Goal: Task Accomplishment & Management: Use online tool/utility

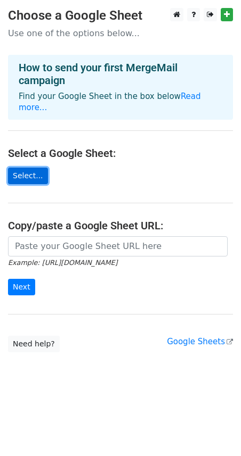
click at [29, 168] on link "Select..." at bounding box center [28, 176] width 40 height 16
click at [36, 168] on link "Select..." at bounding box center [28, 176] width 40 height 16
click at [28, 168] on link "Select..." at bounding box center [28, 176] width 40 height 16
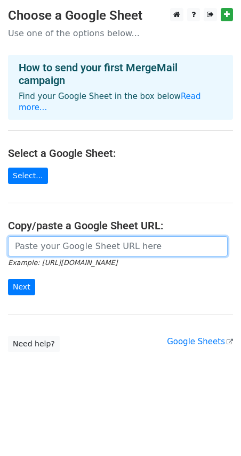
click at [37, 236] on input "url" at bounding box center [117, 246] width 219 height 20
paste input "https://docs.google.com/spreadsheets/d/1nZXy0teEQIt92efFSF8x6oNs8OvNwQY_/edit?p…"
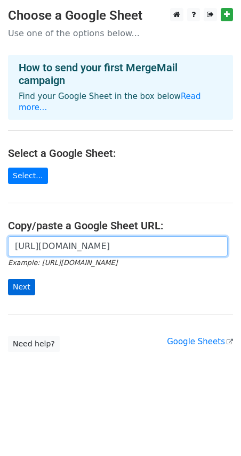
type input "https://docs.google.com/spreadsheets/d/1nZXy0teEQIt92efFSF8x6oNs8OvNwQY_/edit?p…"
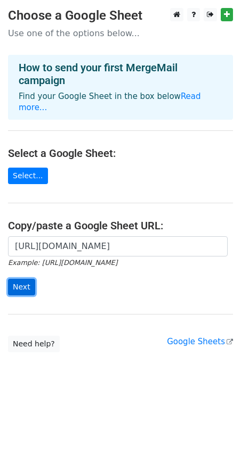
click at [28, 279] on input "Next" at bounding box center [21, 287] width 27 height 16
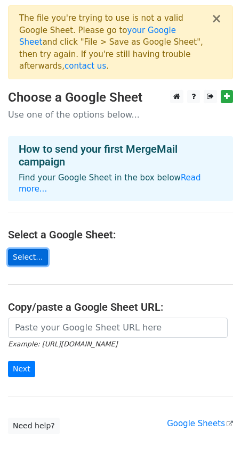
click at [26, 249] on link "Select..." at bounding box center [28, 257] width 40 height 16
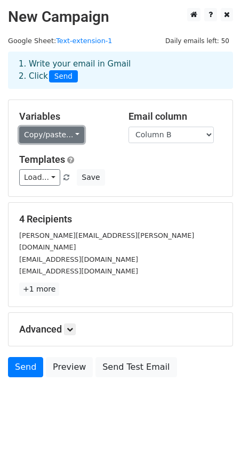
click at [63, 135] on link "Copy/paste..." at bounding box center [51, 135] width 65 height 16
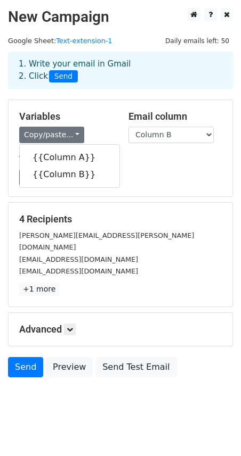
click at [87, 115] on h5 "Variables" at bounding box center [65, 117] width 93 height 12
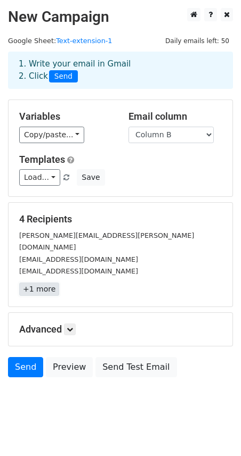
click at [39, 283] on link "+1 more" at bounding box center [39, 289] width 40 height 13
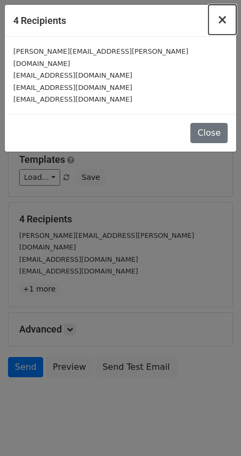
click at [221, 19] on span "×" at bounding box center [222, 19] width 11 height 15
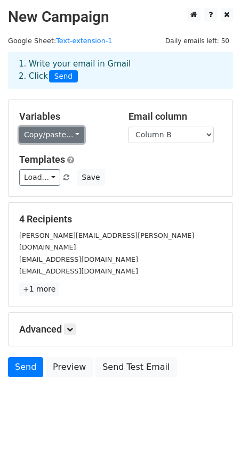
click at [65, 136] on link "Copy/paste..." at bounding box center [51, 135] width 65 height 16
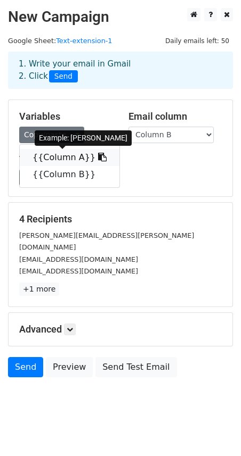
click at [63, 158] on link "{{Column A}}" at bounding box center [70, 157] width 100 height 17
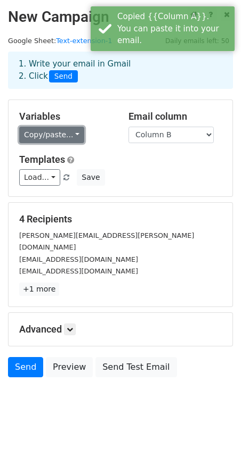
click at [66, 135] on link "Copy/paste..." at bounding box center [51, 135] width 65 height 16
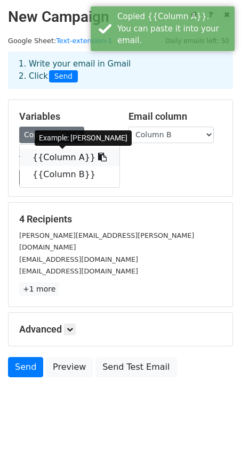
click at [59, 154] on link "{{Column A}}" at bounding box center [70, 157] width 100 height 17
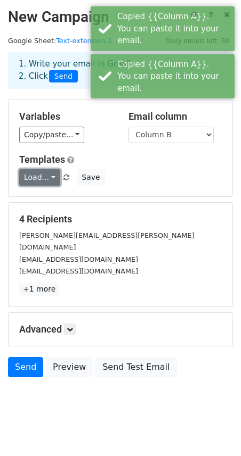
click at [55, 178] on link "Load..." at bounding box center [39, 177] width 41 height 16
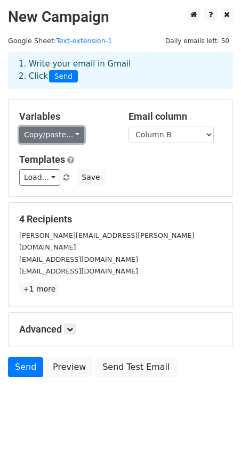
click at [47, 131] on link "Copy/paste..." at bounding box center [51, 135] width 65 height 16
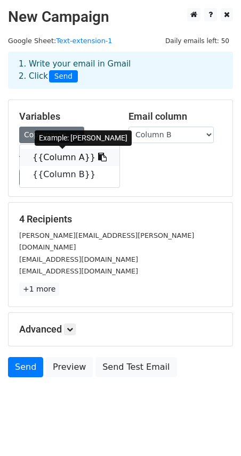
click at [98, 155] on icon at bounding box center [102, 157] width 9 height 9
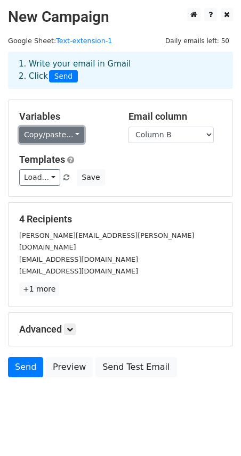
click at [37, 142] on link "Copy/paste..." at bounding box center [51, 135] width 65 height 16
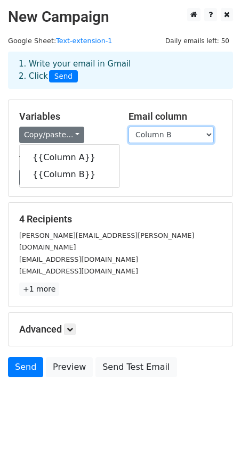
click at [159, 138] on select "Column A Column B" at bounding box center [170, 135] width 85 height 16
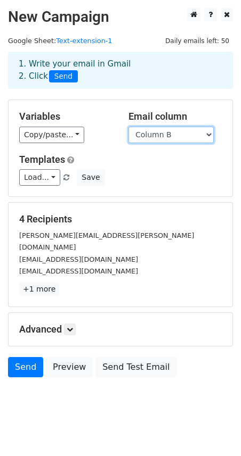
click at [128, 127] on select "Column A Column B" at bounding box center [170, 135] width 85 height 16
click at [157, 138] on select "Column A Column B" at bounding box center [170, 135] width 85 height 16
click at [128, 127] on select "Column A Column B" at bounding box center [170, 135] width 85 height 16
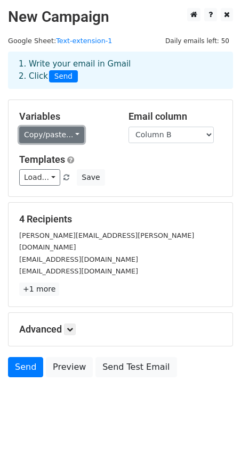
click at [59, 138] on link "Copy/paste..." at bounding box center [51, 135] width 65 height 16
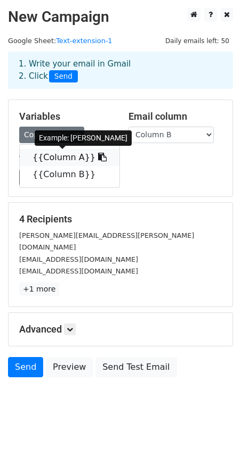
click at [58, 157] on link "{{Column A}}" at bounding box center [70, 157] width 100 height 17
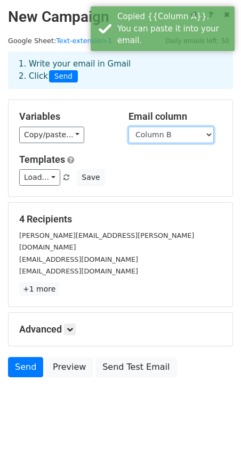
click at [177, 133] on select "Column A Column B" at bounding box center [170, 135] width 85 height 16
click at [128, 127] on select "Column A Column B" at bounding box center [170, 135] width 85 height 16
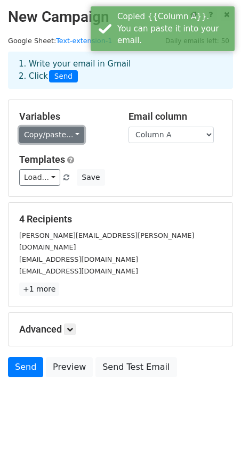
drag, startPoint x: 71, startPoint y: 135, endPoint x: 68, endPoint y: 147, distance: 12.3
click at [71, 135] on link "Copy/paste..." at bounding box center [51, 135] width 65 height 16
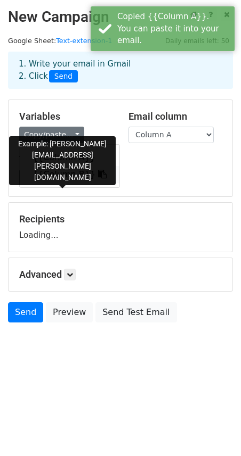
click at [64, 170] on link "{{Column B}}" at bounding box center [70, 174] width 100 height 17
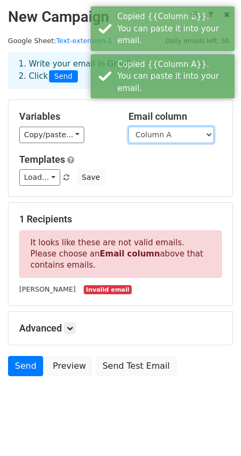
click at [162, 132] on select "Column A Column B" at bounding box center [170, 135] width 85 height 16
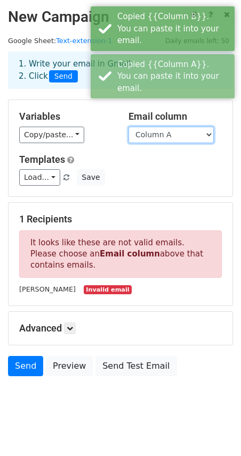
select select "Column B"
click at [128, 127] on select "Column A Column B" at bounding box center [170, 135] width 85 height 16
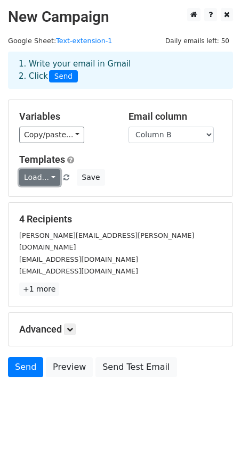
click at [42, 182] on link "Load..." at bounding box center [39, 177] width 41 height 16
click at [196, 162] on h5 "Templates" at bounding box center [120, 160] width 202 height 12
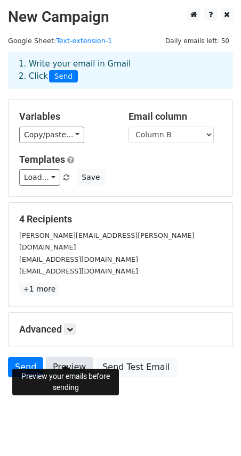
click at [60, 357] on link "Preview" at bounding box center [69, 367] width 47 height 20
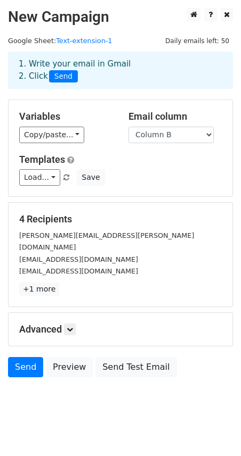
drag, startPoint x: 88, startPoint y: 137, endPoint x: 84, endPoint y: 155, distance: 18.5
click at [88, 138] on div "Copy/paste... {{Column A}} {{Column B}}" at bounding box center [65, 135] width 93 height 16
drag, startPoint x: 60, startPoint y: 147, endPoint x: 61, endPoint y: 128, distance: 18.7
click at [60, 145] on div "Variables Copy/paste... {{Column A}} {{Column B}} Email column Column A Column …" at bounding box center [121, 148] width 224 height 96
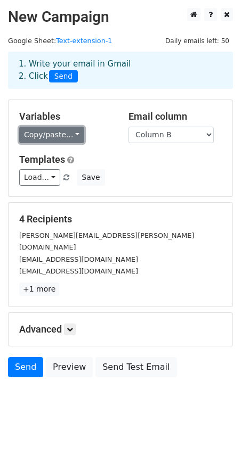
click at [61, 128] on link "Copy/paste..." at bounding box center [51, 135] width 65 height 16
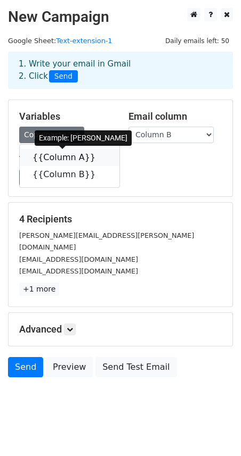
click at [57, 159] on link "{{Column A}}" at bounding box center [70, 157] width 100 height 17
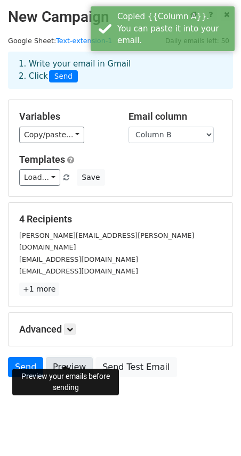
click at [57, 361] on link "Preview" at bounding box center [69, 367] width 47 height 20
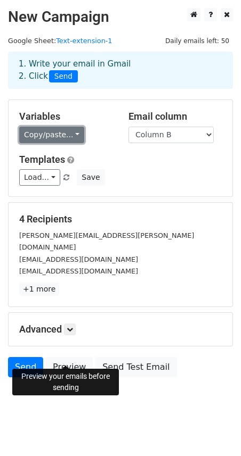
click at [49, 132] on link "Copy/paste..." at bounding box center [51, 135] width 65 height 16
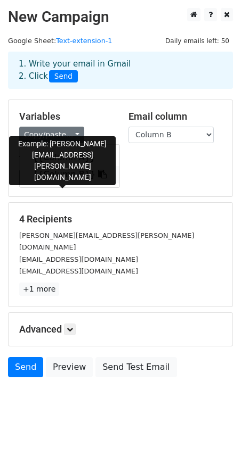
click at [98, 176] on icon at bounding box center [102, 174] width 9 height 9
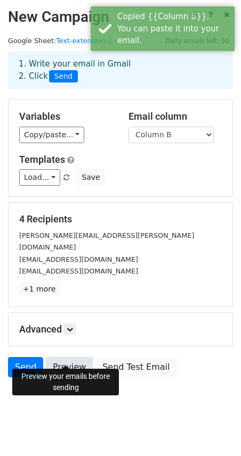
click at [53, 357] on link "Preview" at bounding box center [69, 367] width 47 height 20
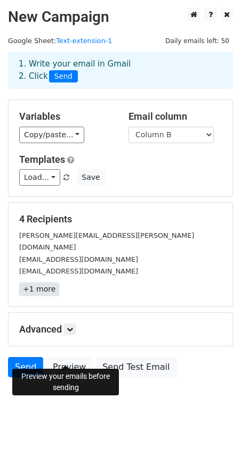
click at [31, 283] on link "+1 more" at bounding box center [39, 289] width 40 height 13
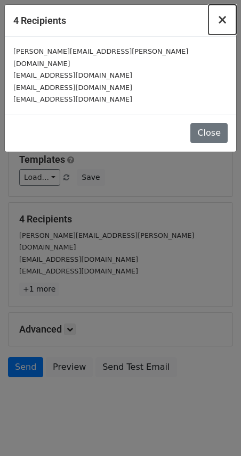
click at [222, 21] on span "×" at bounding box center [222, 19] width 11 height 15
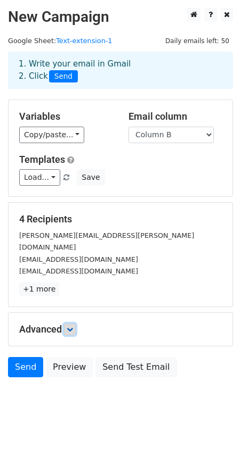
click at [68, 324] on link at bounding box center [70, 330] width 12 height 12
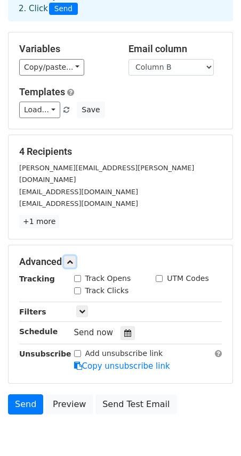
scroll to position [104, 0]
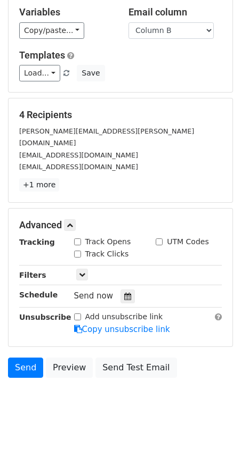
click at [78, 238] on input "Track Opens" at bounding box center [77, 241] width 7 height 7
checkbox input "true"
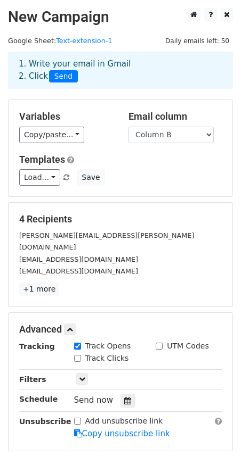
click at [106, 199] on form "Variables Copy/paste... {{Column A}} {{Column B}} Email column Column A Column …" at bounding box center [120, 294] width 225 height 388
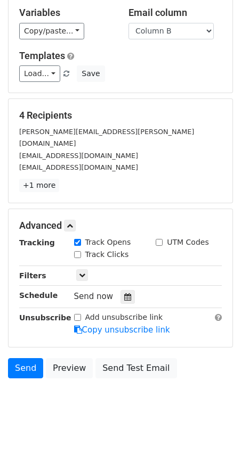
scroll to position [104, 0]
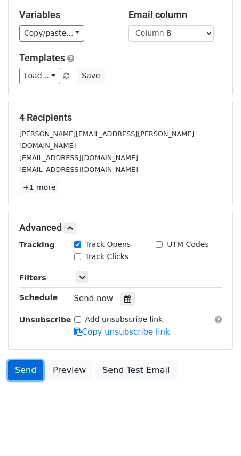
click at [19, 360] on link "Send" at bounding box center [25, 370] width 35 height 20
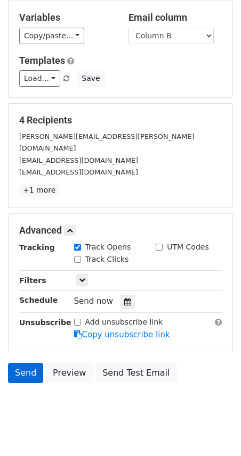
scroll to position [98, 0]
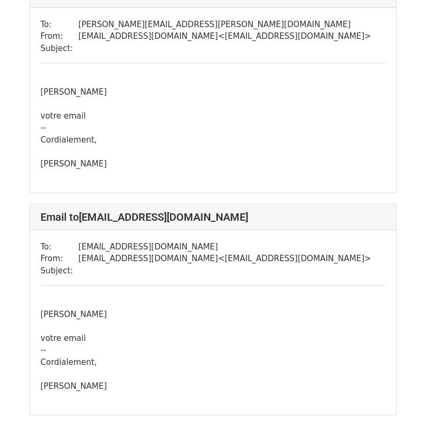
scroll to position [145, 0]
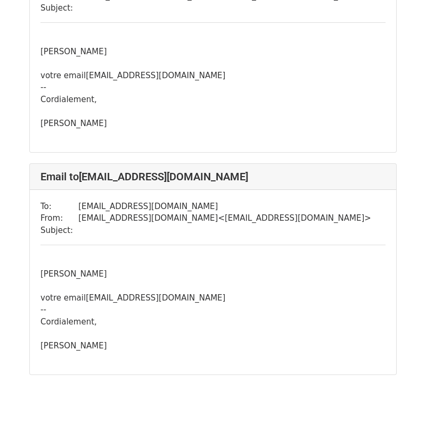
scroll to position [627, 0]
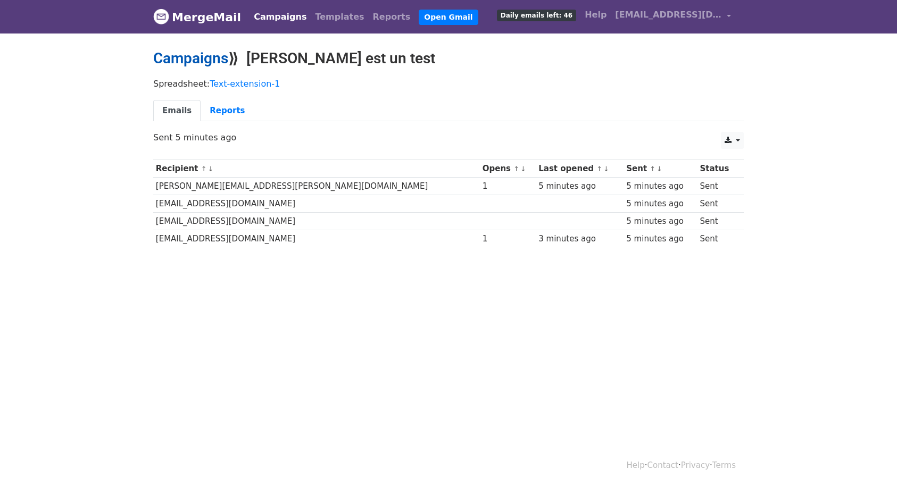
click at [195, 55] on link "Campaigns" at bounding box center [190, 58] width 75 height 18
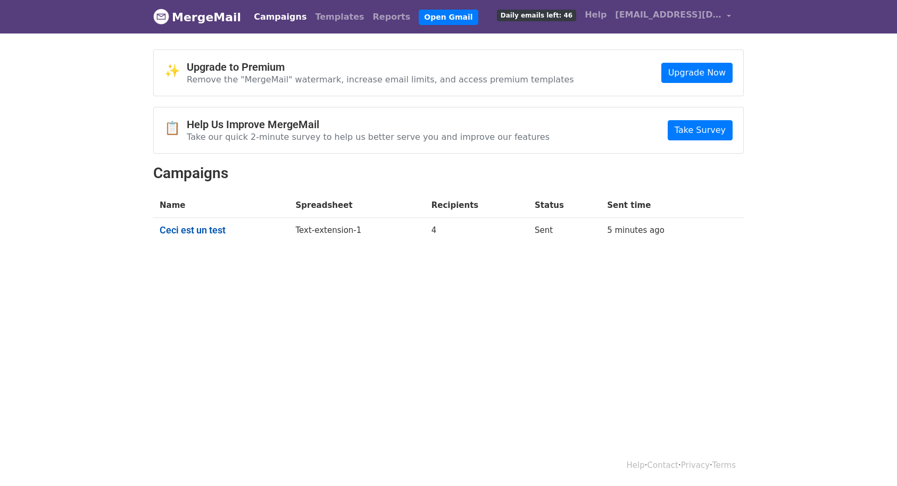
click at [220, 228] on link "Ceci est un test" at bounding box center [221, 231] width 123 height 12
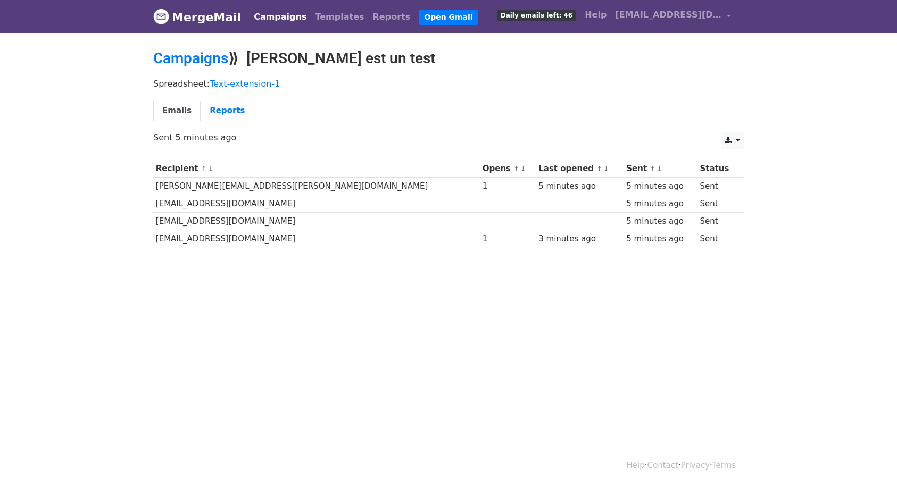
click at [514, 171] on link "↑" at bounding box center [517, 169] width 6 height 8
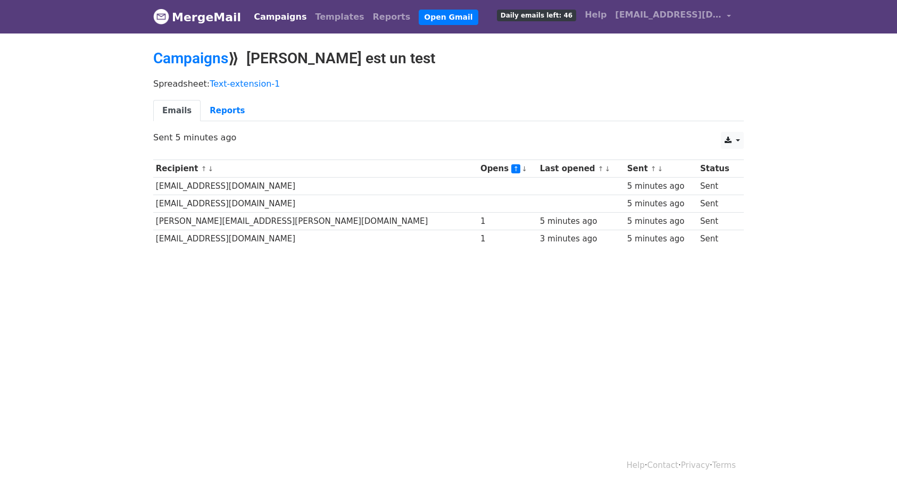
click at [511, 169] on link "↑" at bounding box center [515, 168] width 9 height 9
click at [522, 169] on link "↓" at bounding box center [525, 169] width 6 height 8
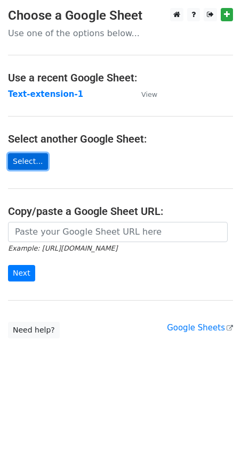
click at [31, 160] on link "Select..." at bounding box center [28, 161] width 40 height 16
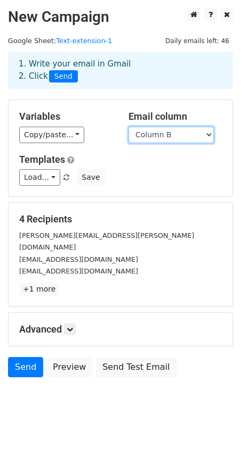
click at [189, 131] on select "Column A Column B" at bounding box center [170, 135] width 85 height 16
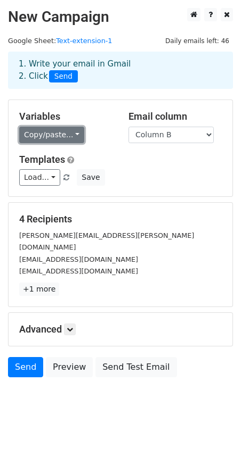
click at [72, 142] on link "Copy/paste..." at bounding box center [51, 135] width 65 height 16
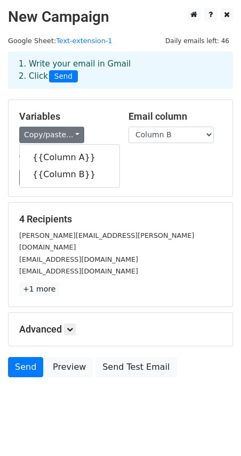
click at [95, 124] on div "Variables Copy/paste... {{Column A}} {{Column B}}" at bounding box center [65, 127] width 109 height 32
